Goal: Submit feedback/report problem: Submit feedback/report problem

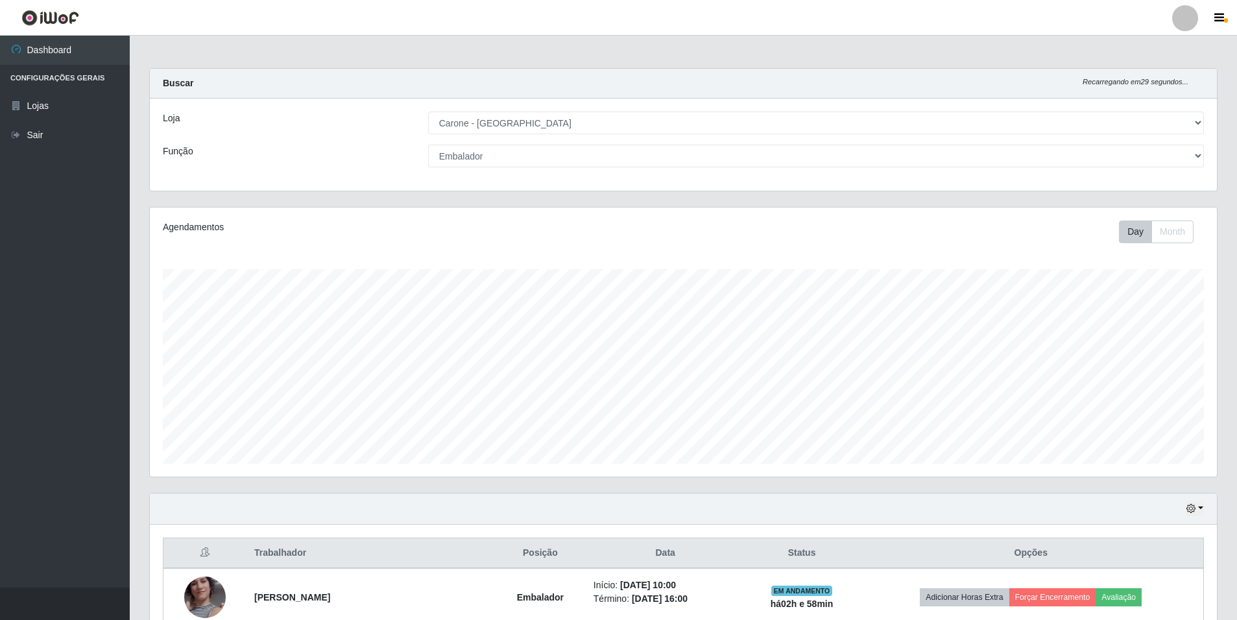
select select "528"
click at [463, 145] on select "[Selecione...] Auxiliar de Depósito Auxiliar de Depósito + Auxiliar de Depósito…" at bounding box center [816, 156] width 776 height 23
select select "[Selecione...]"
click at [428, 145] on select "[Selecione...] Auxiliar de Depósito Auxiliar de Depósito + Auxiliar de Depósito…" at bounding box center [816, 156] width 776 height 23
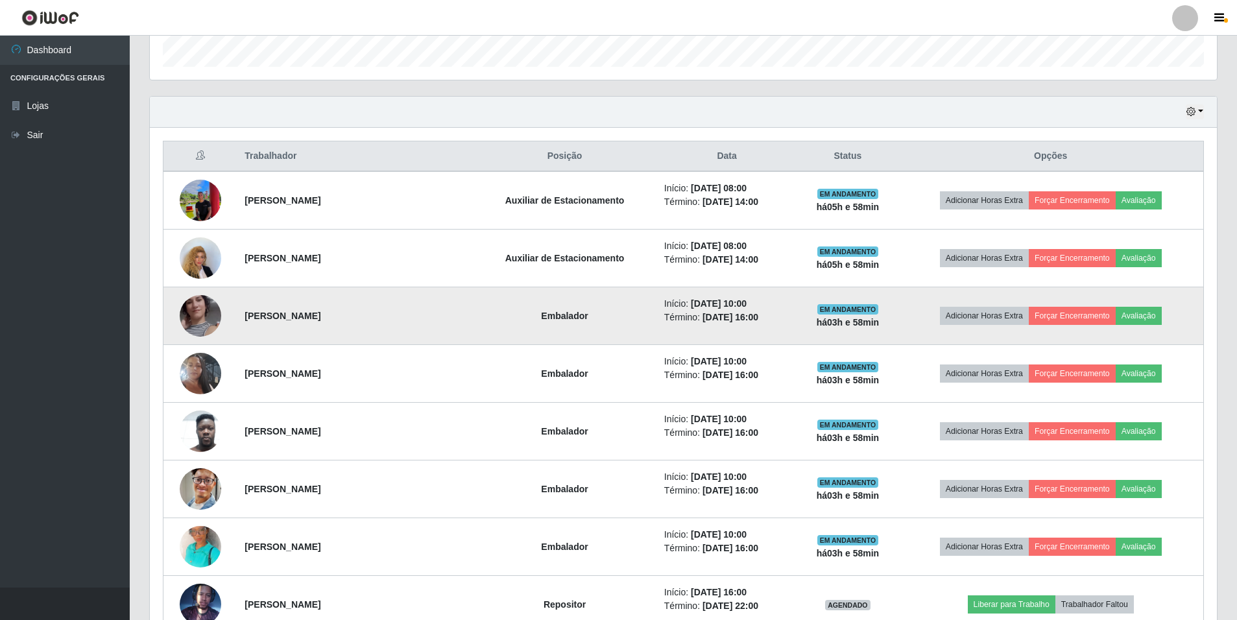
scroll to position [400, 0]
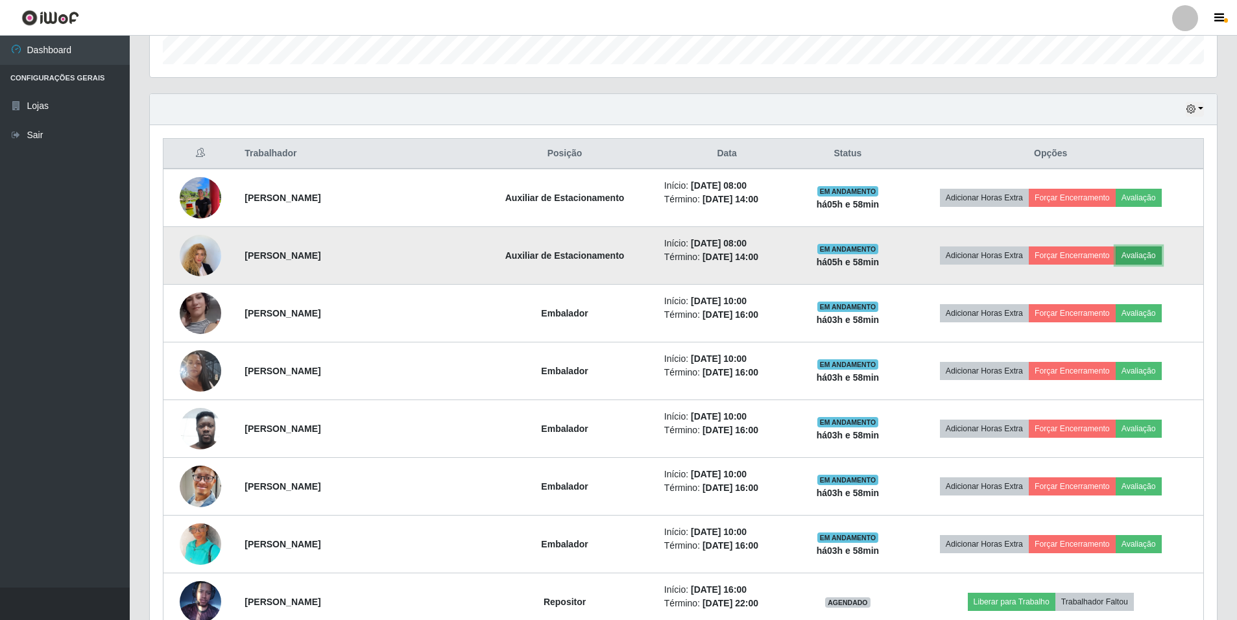
click at [1159, 250] on button "Avaliação" at bounding box center [1139, 256] width 46 height 18
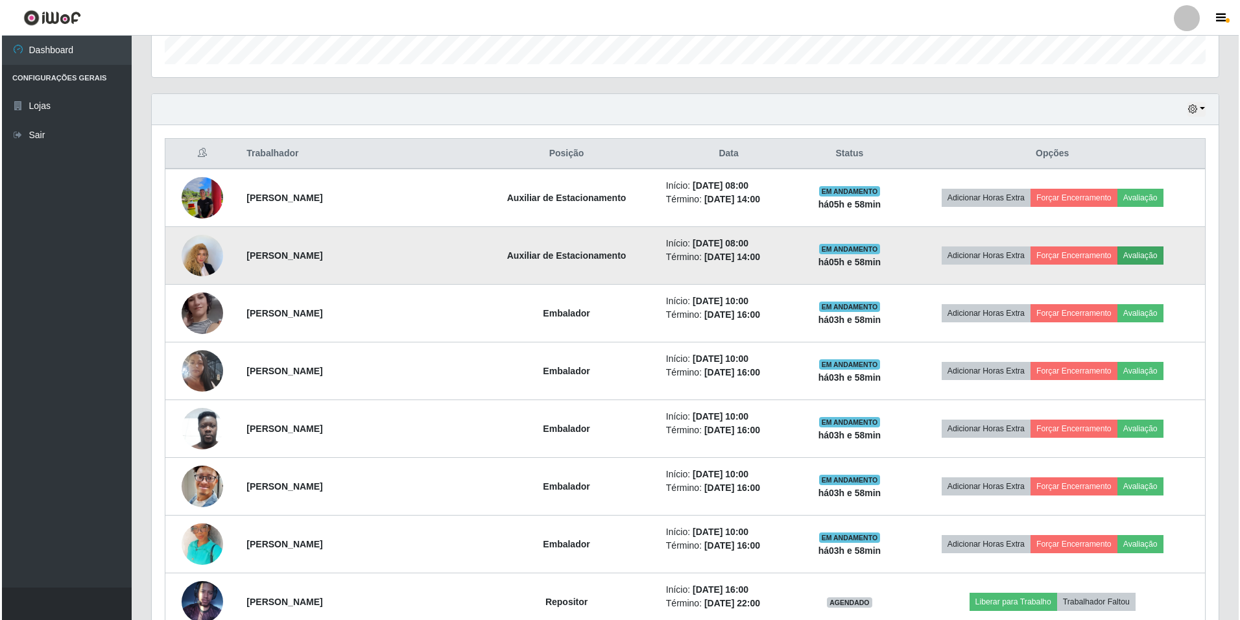
scroll to position [269, 1061]
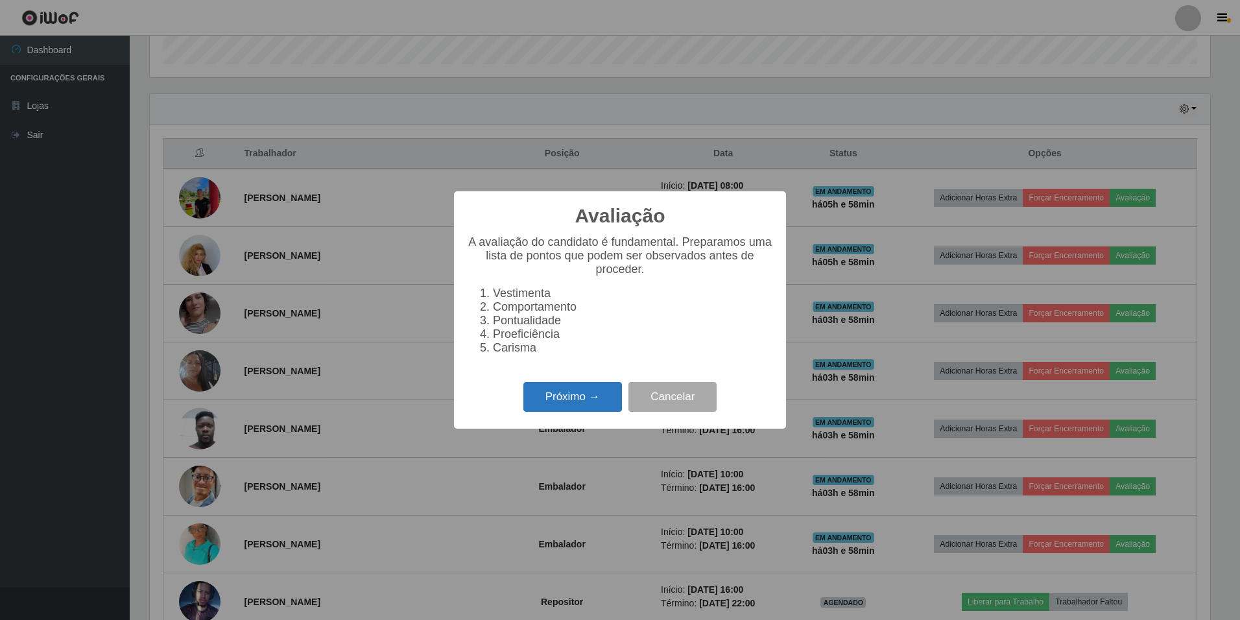
click at [589, 413] on button "Próximo →" at bounding box center [573, 397] width 99 height 30
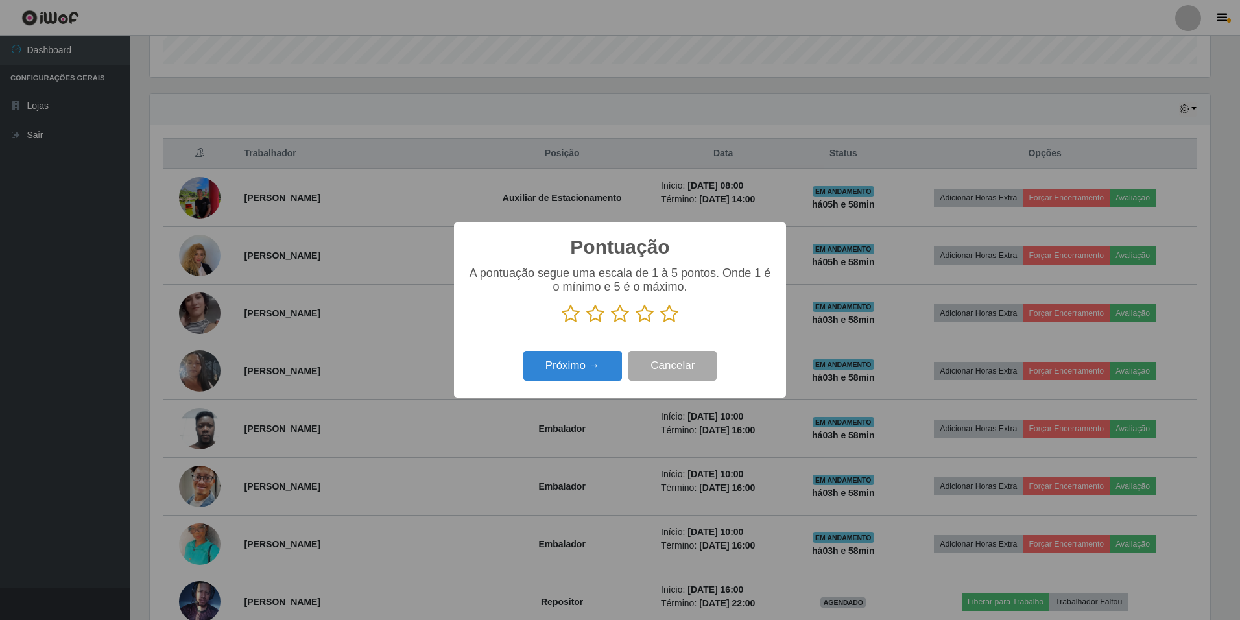
click at [667, 319] on icon at bounding box center [669, 313] width 18 height 19
click at [660, 324] on input "radio" at bounding box center [660, 324] width 0 height 0
click at [559, 364] on button "Próximo →" at bounding box center [573, 366] width 99 height 30
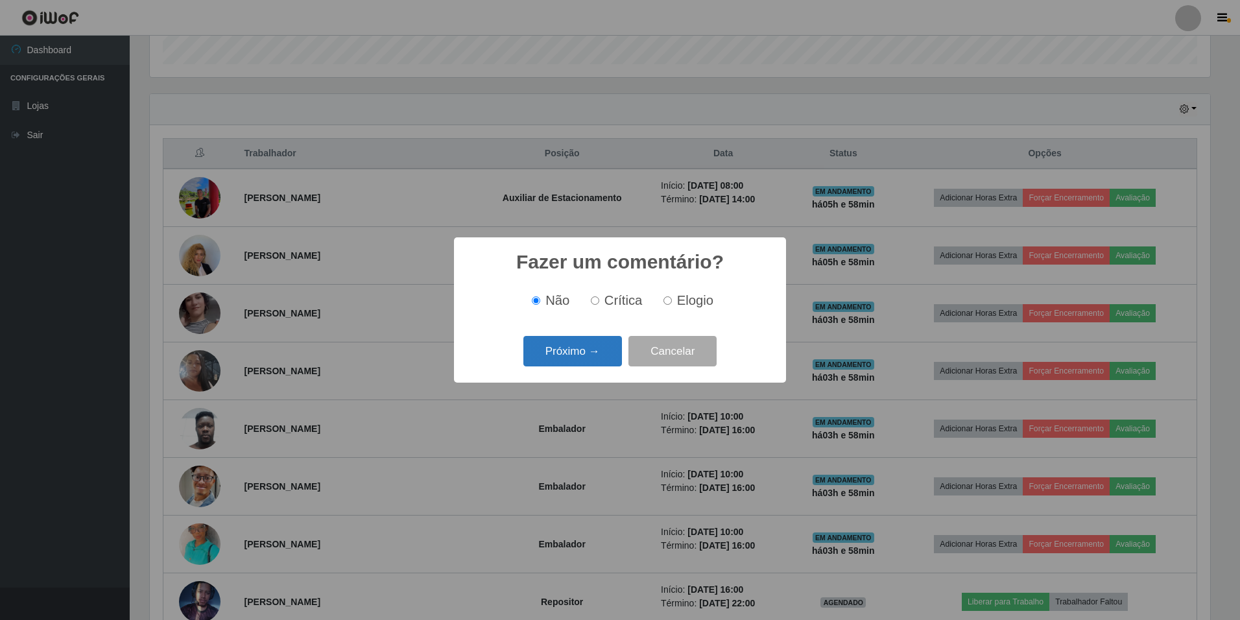
click at [538, 356] on button "Próximo →" at bounding box center [573, 351] width 99 height 30
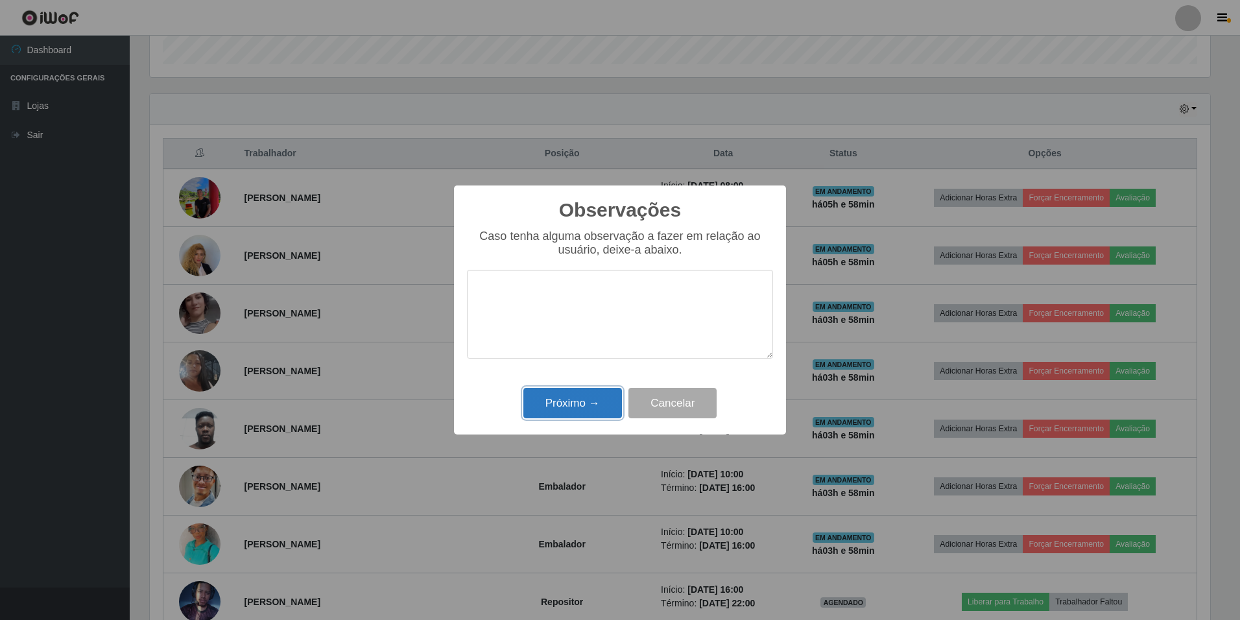
click at [564, 417] on button "Próximo →" at bounding box center [573, 403] width 99 height 30
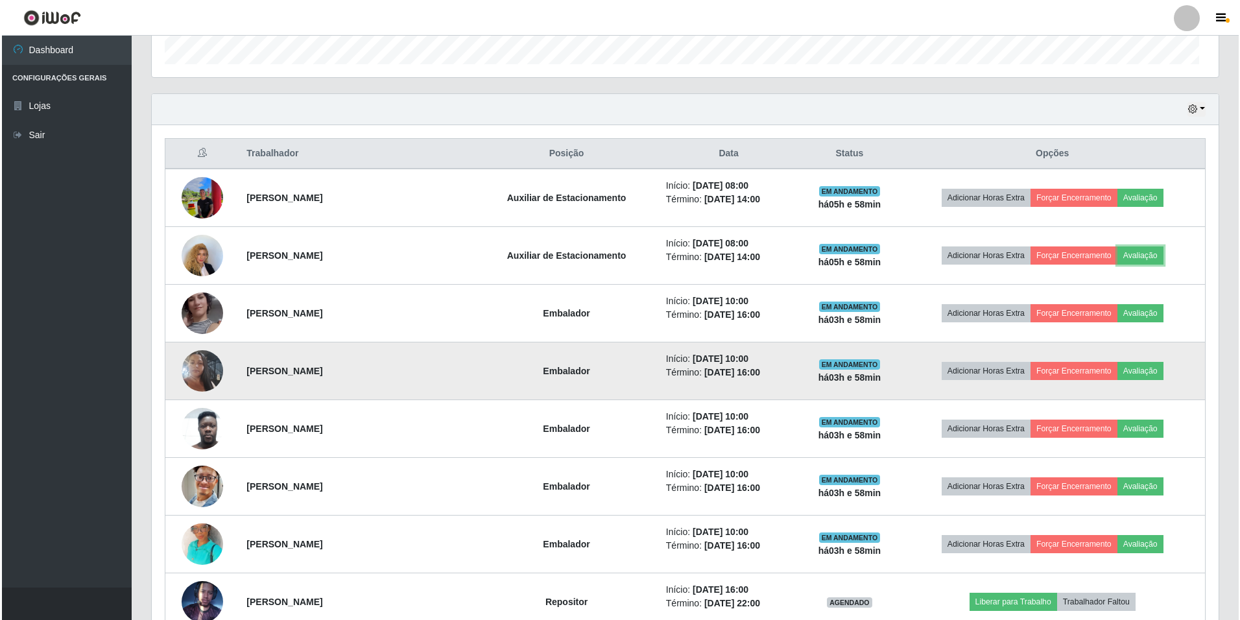
scroll to position [269, 1067]
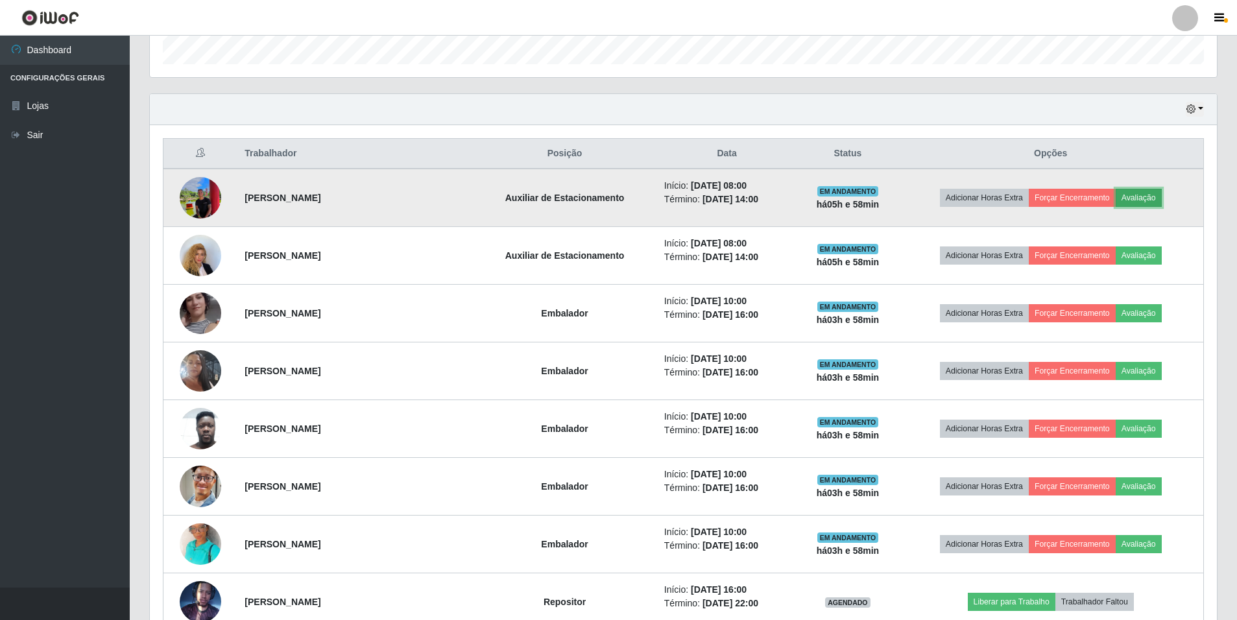
click at [1144, 207] on button "Avaliação" at bounding box center [1139, 198] width 46 height 18
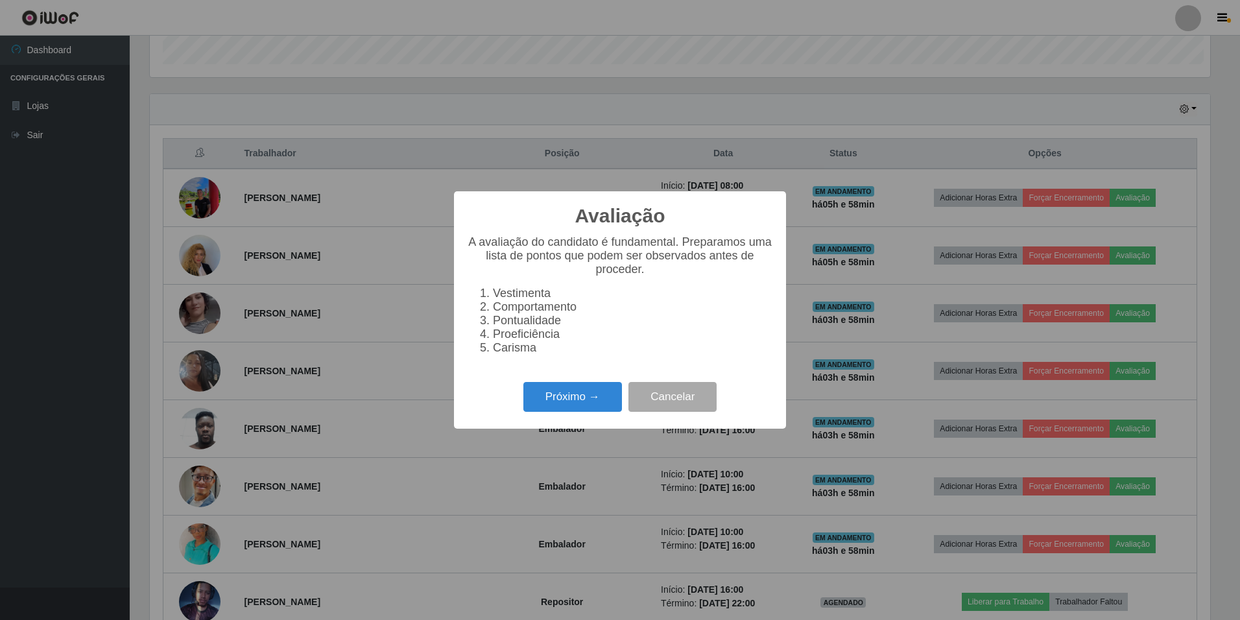
scroll to position [269, 1061]
click at [546, 397] on button "Próximo →" at bounding box center [573, 397] width 99 height 30
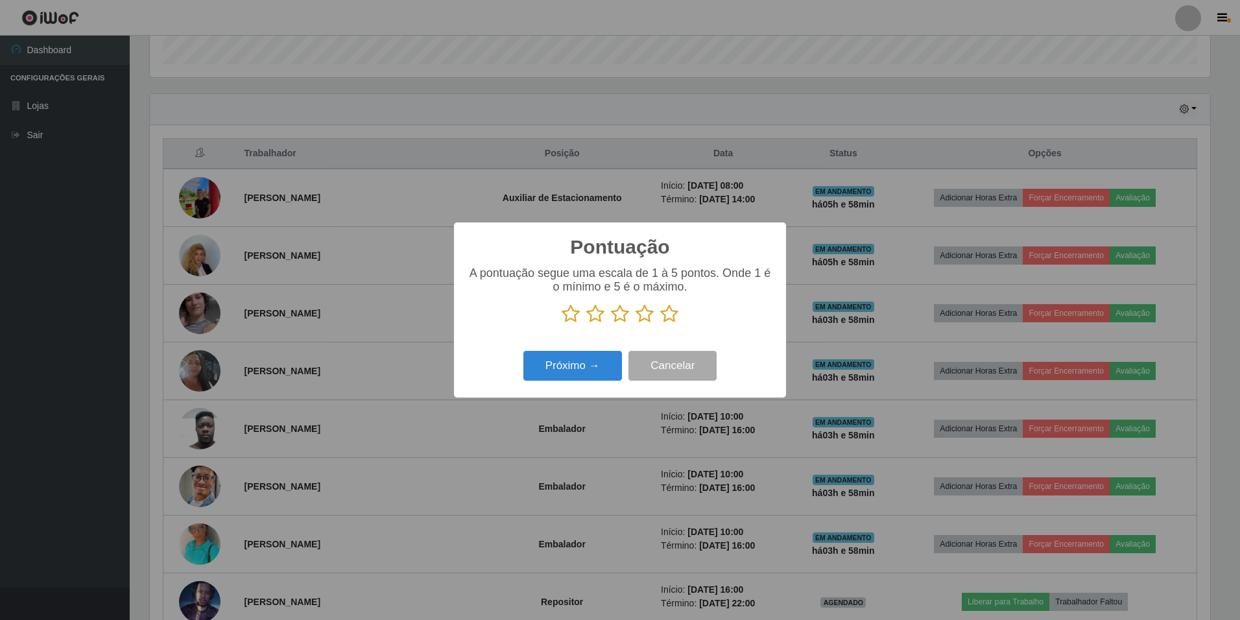
scroll to position [648446, 647655]
click at [679, 313] on p at bounding box center [620, 313] width 306 height 19
click at [677, 313] on icon at bounding box center [669, 313] width 18 height 19
click at [660, 324] on input "radio" at bounding box center [660, 324] width 0 height 0
click at [582, 374] on button "Próximo →" at bounding box center [573, 366] width 99 height 30
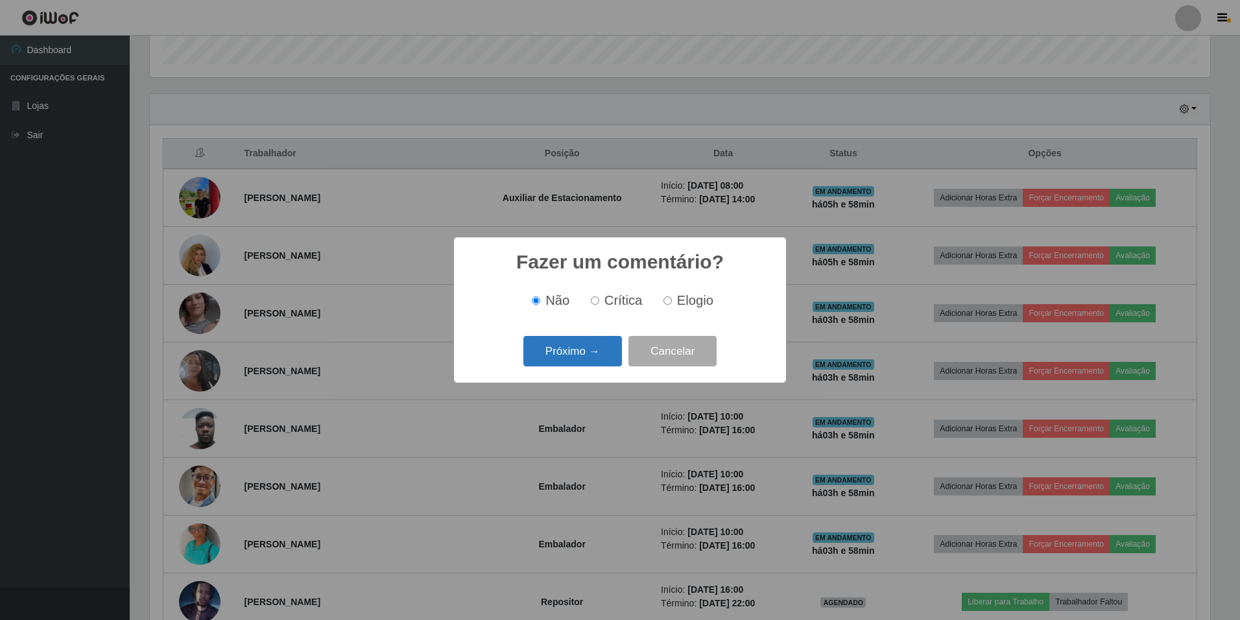
click at [566, 349] on button "Próximo →" at bounding box center [573, 351] width 99 height 30
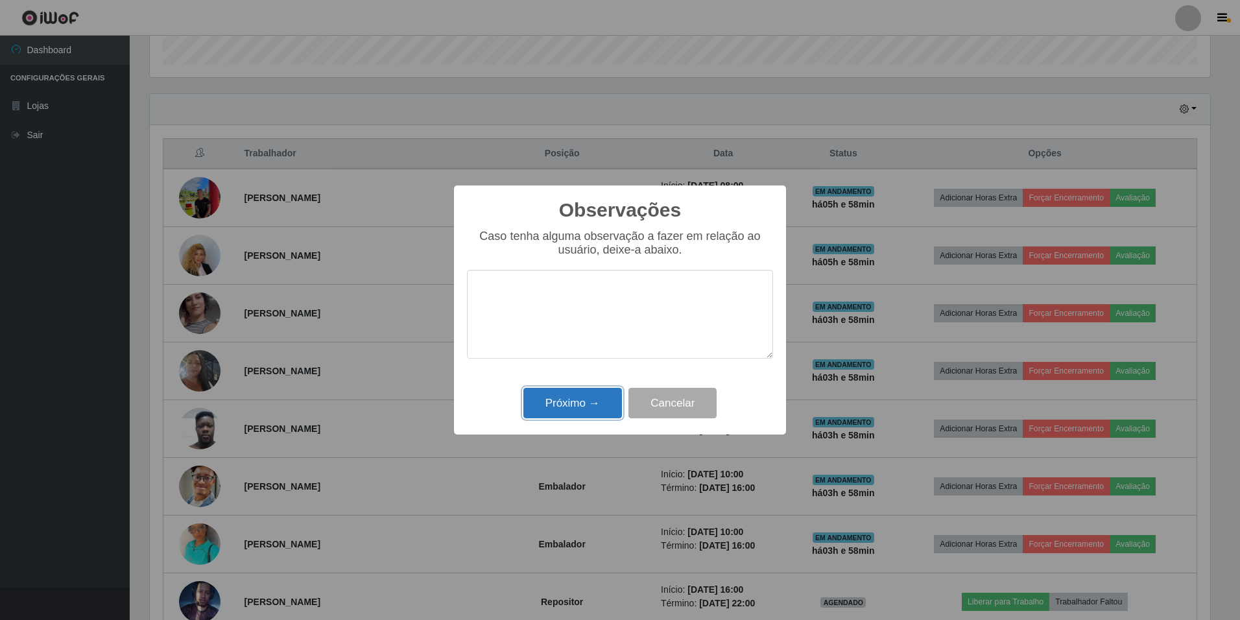
click at [545, 402] on button "Próximo →" at bounding box center [573, 403] width 99 height 30
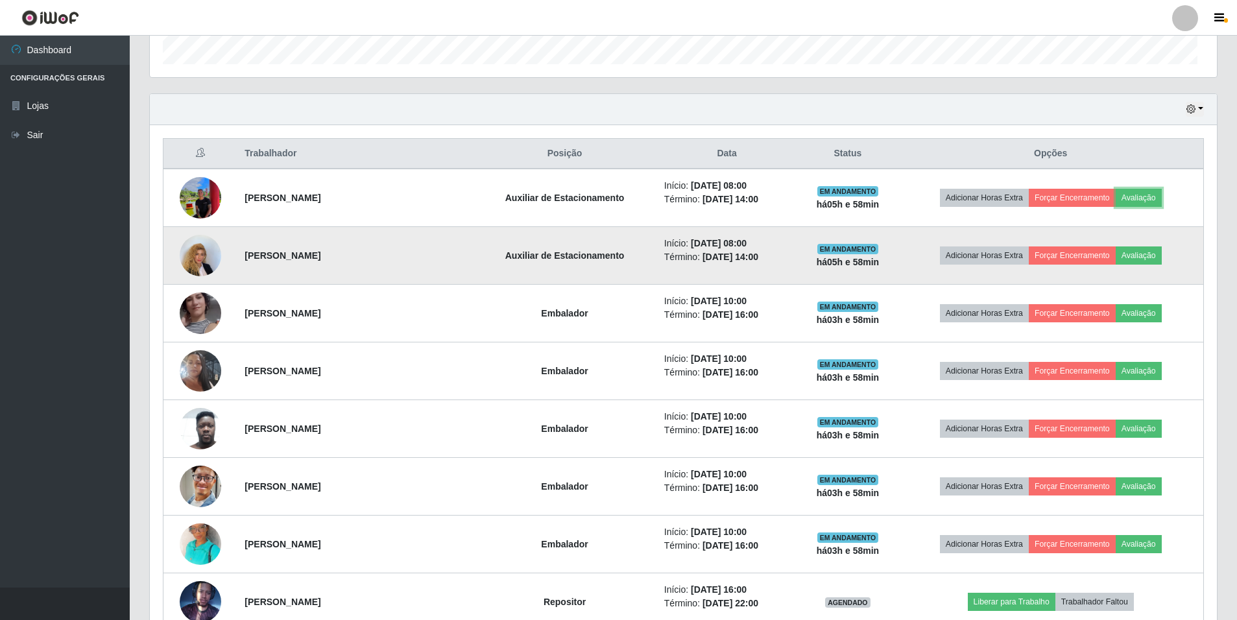
scroll to position [269, 1067]
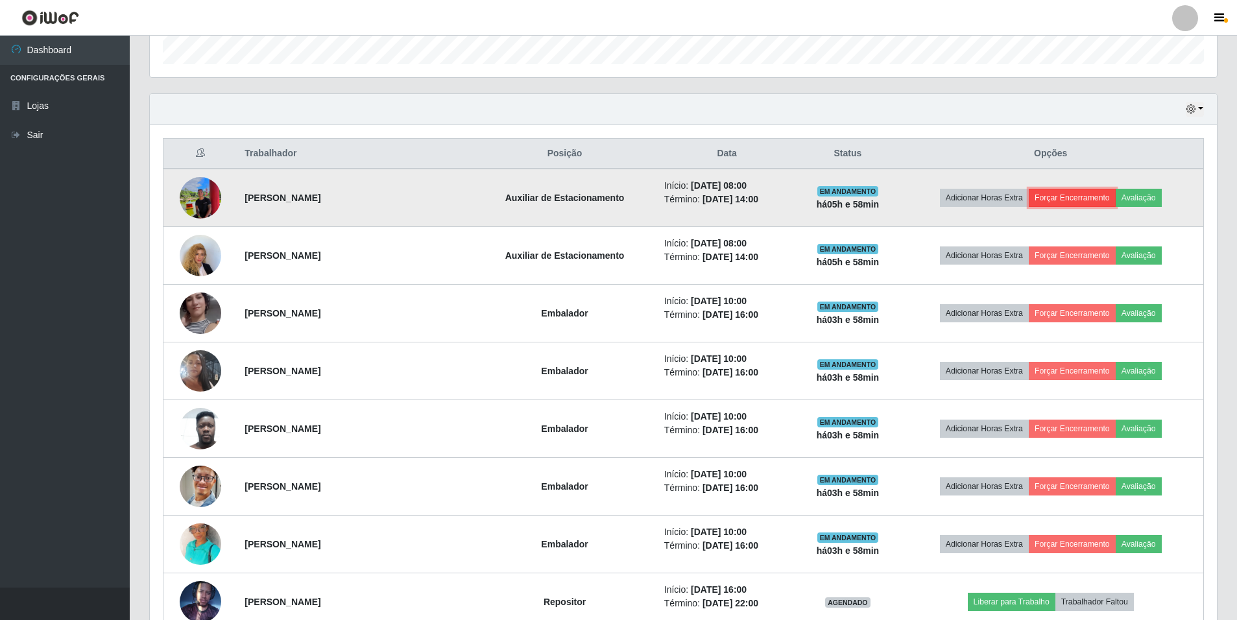
click at [1096, 200] on button "Forçar Encerramento" at bounding box center [1072, 198] width 87 height 18
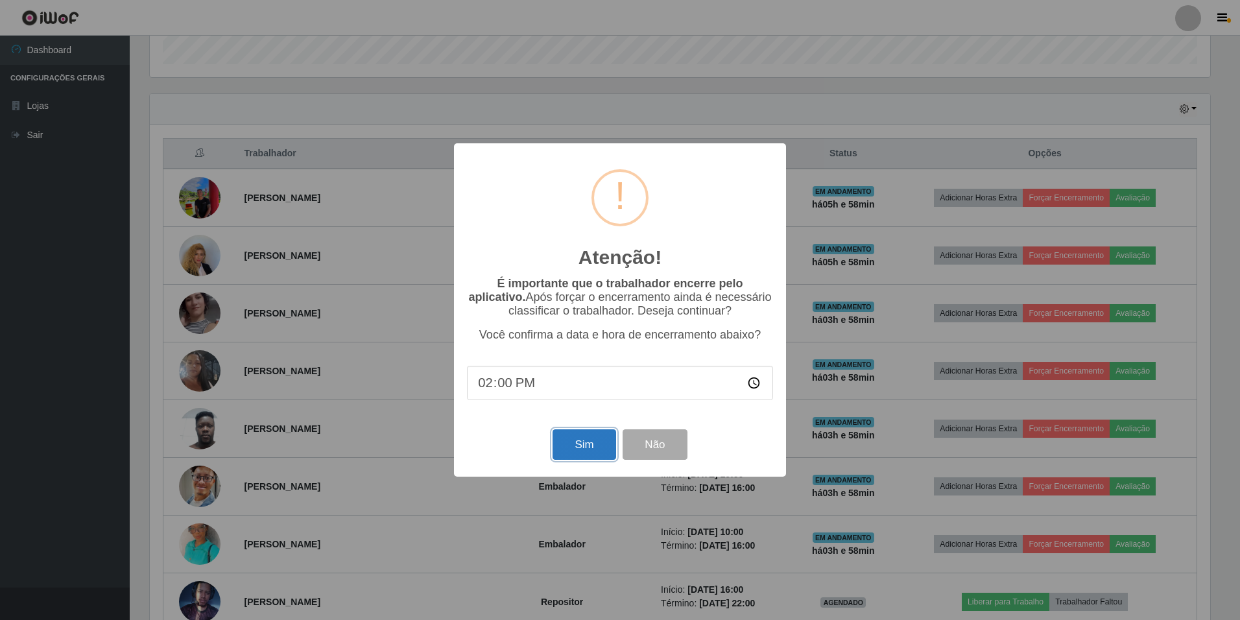
click at [571, 446] on button "Sim" at bounding box center [584, 444] width 63 height 30
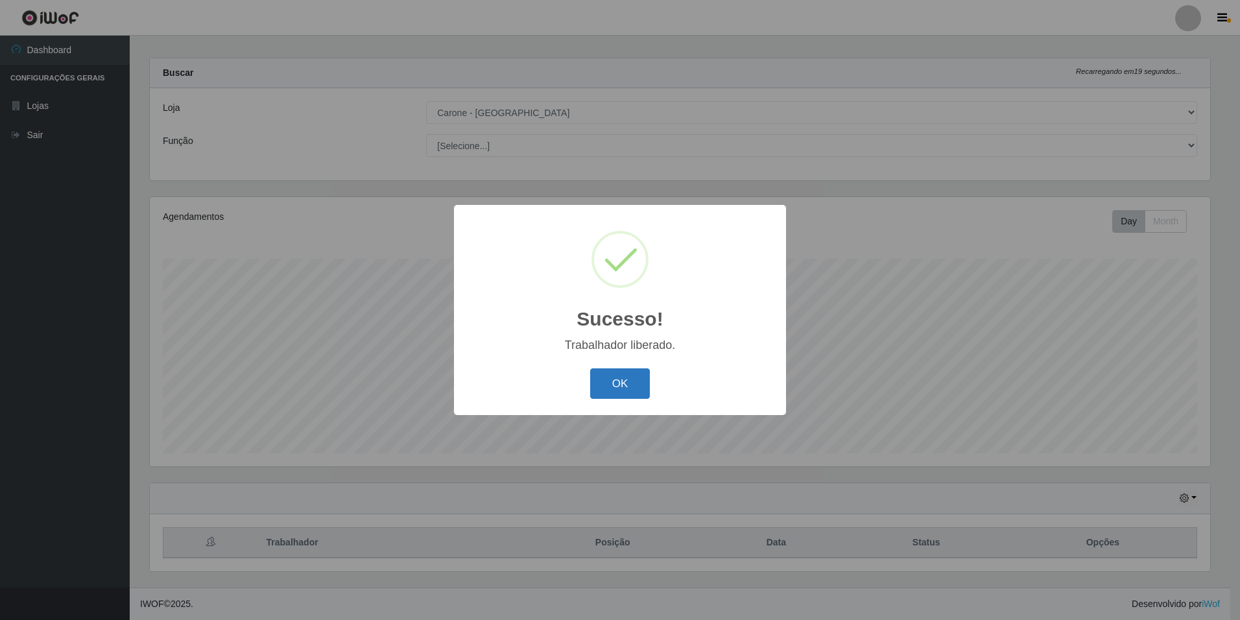
click at [601, 381] on button "OK" at bounding box center [620, 383] width 60 height 30
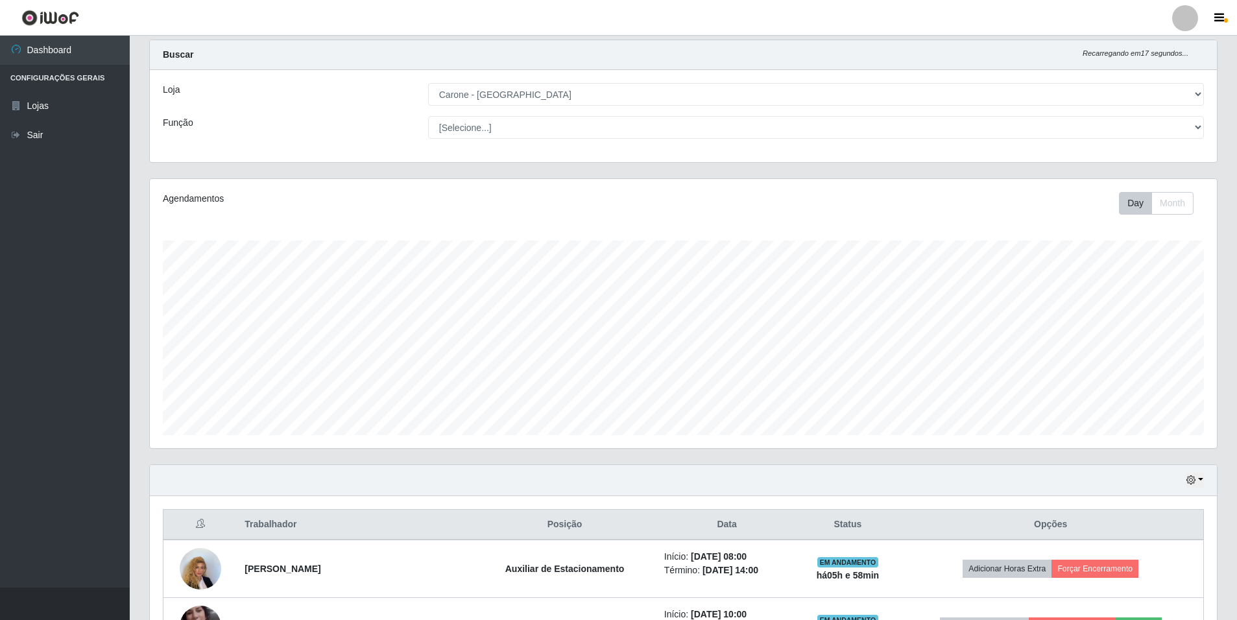
scroll to position [0, 0]
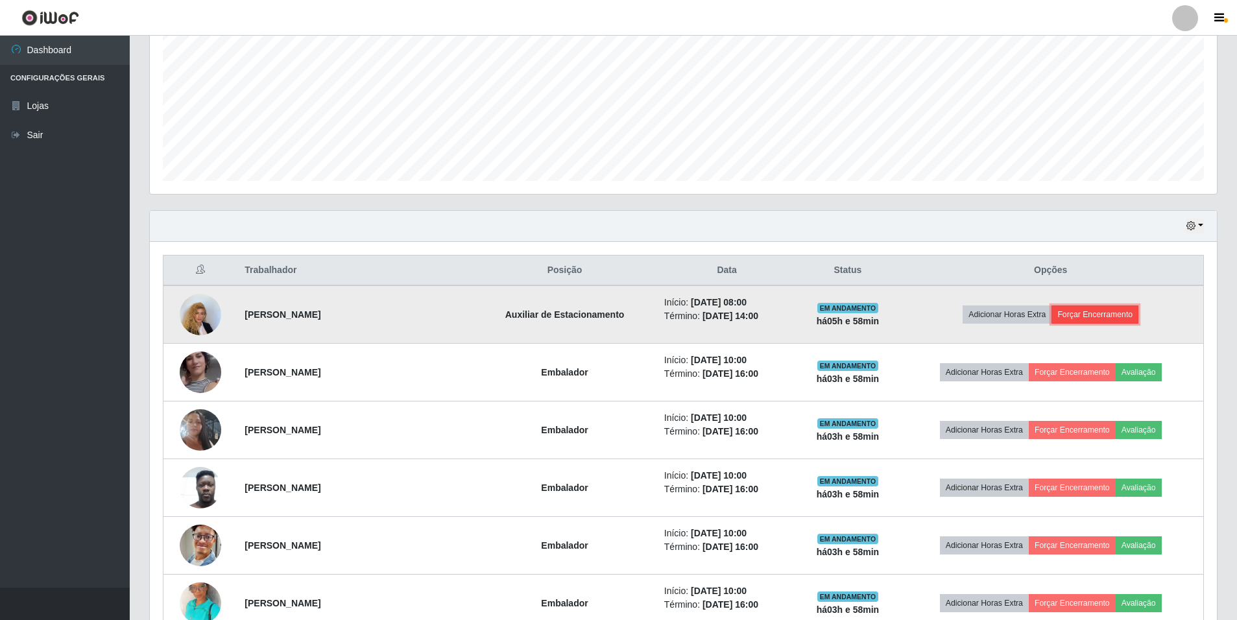
click at [1087, 321] on button "Forçar Encerramento" at bounding box center [1095, 315] width 87 height 18
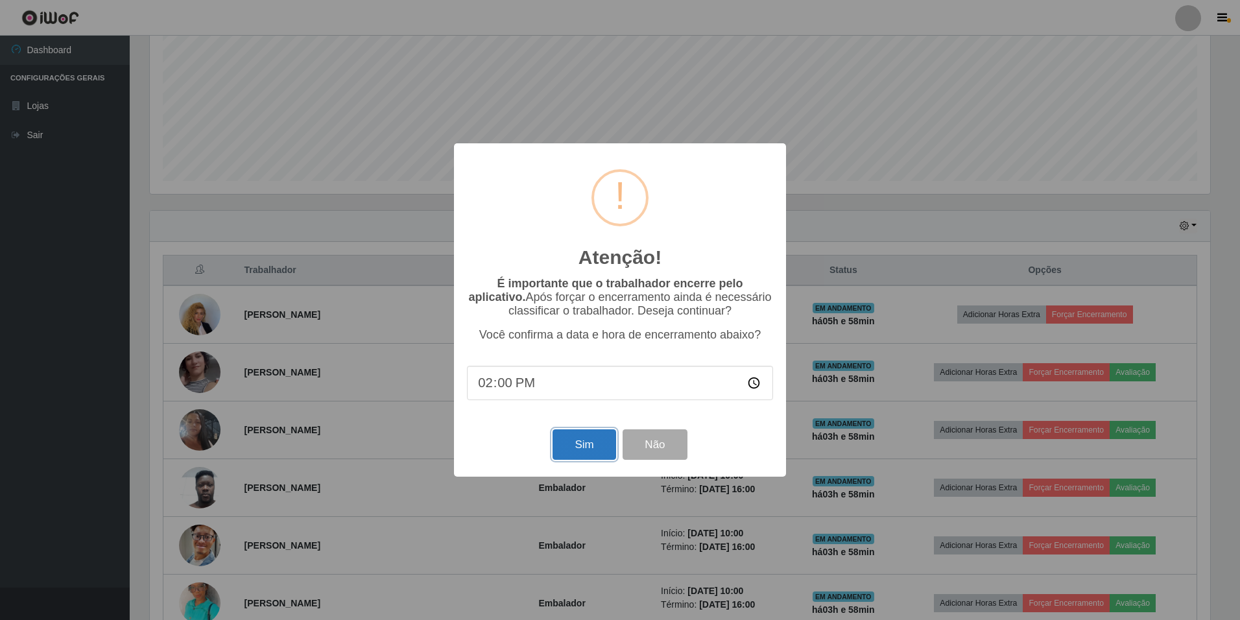
click at [590, 448] on button "Sim" at bounding box center [584, 444] width 63 height 30
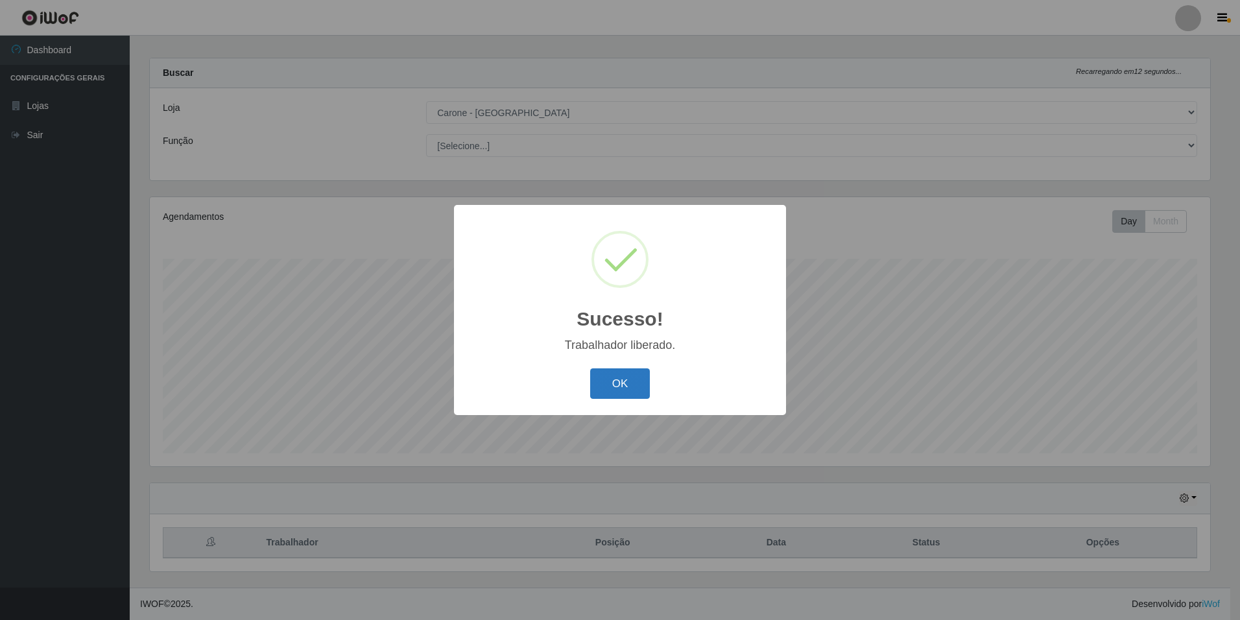
click at [611, 394] on button "OK" at bounding box center [620, 383] width 60 height 30
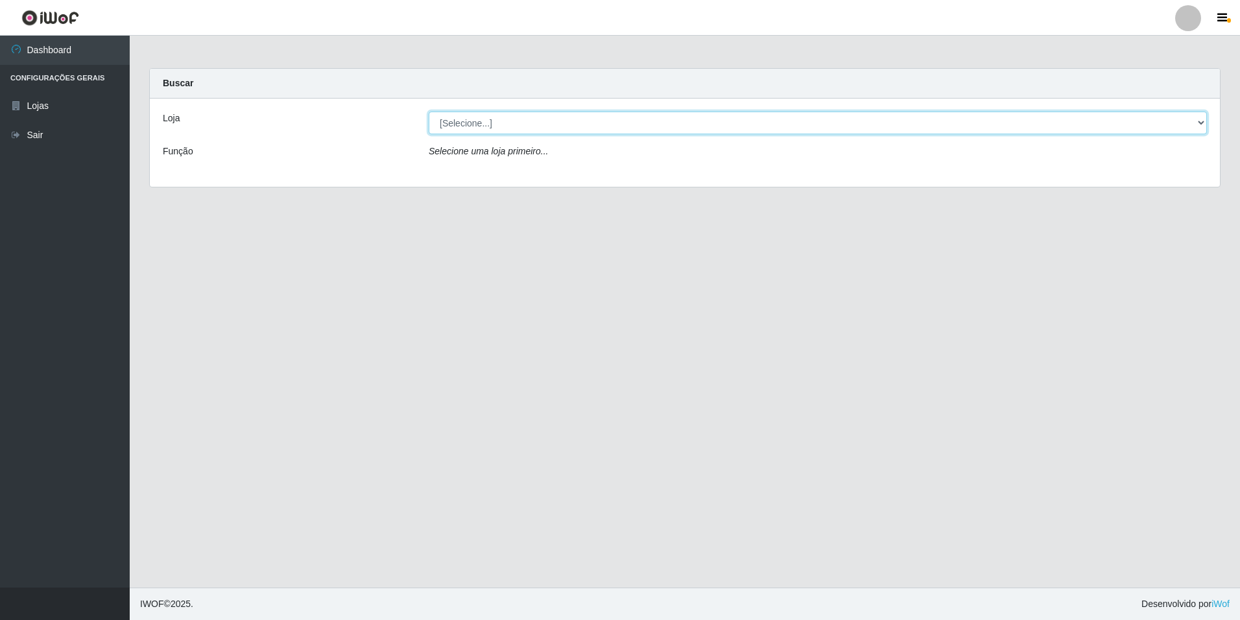
click at [449, 117] on select "[Selecione...] Carone - Jardim Camburi" at bounding box center [818, 123] width 778 height 23
select select "528"
click at [429, 112] on select "[Selecione...] Carone - Jardim Camburi" at bounding box center [818, 123] width 778 height 23
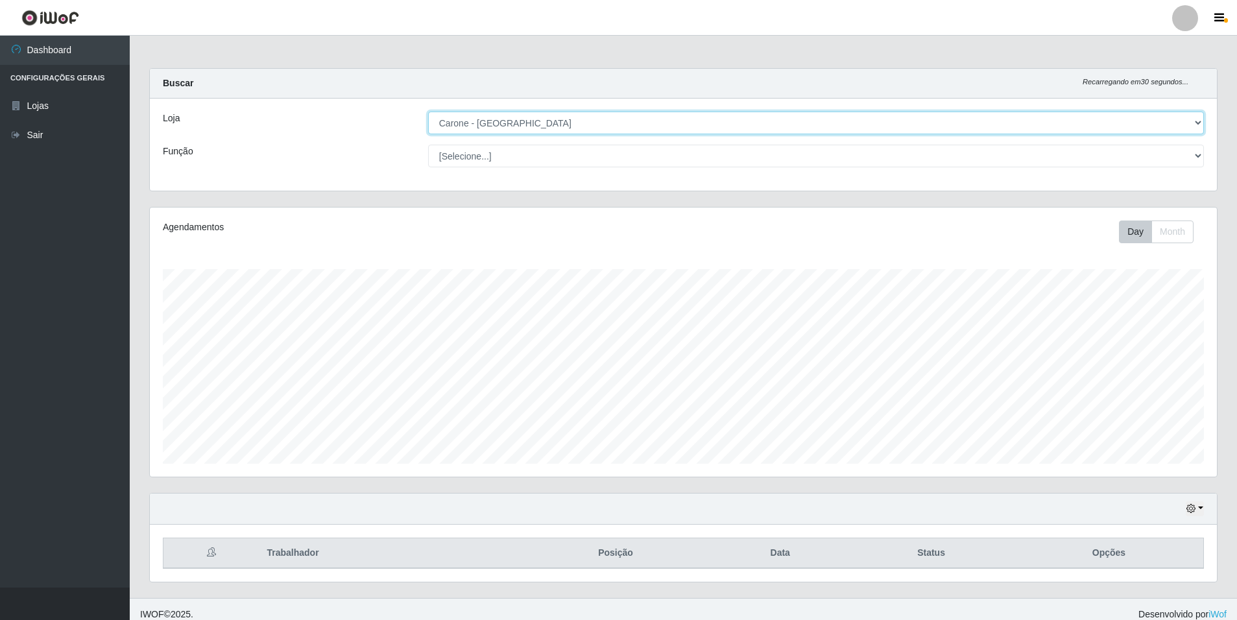
scroll to position [269, 1067]
